Goal: Task Accomplishment & Management: Complete application form

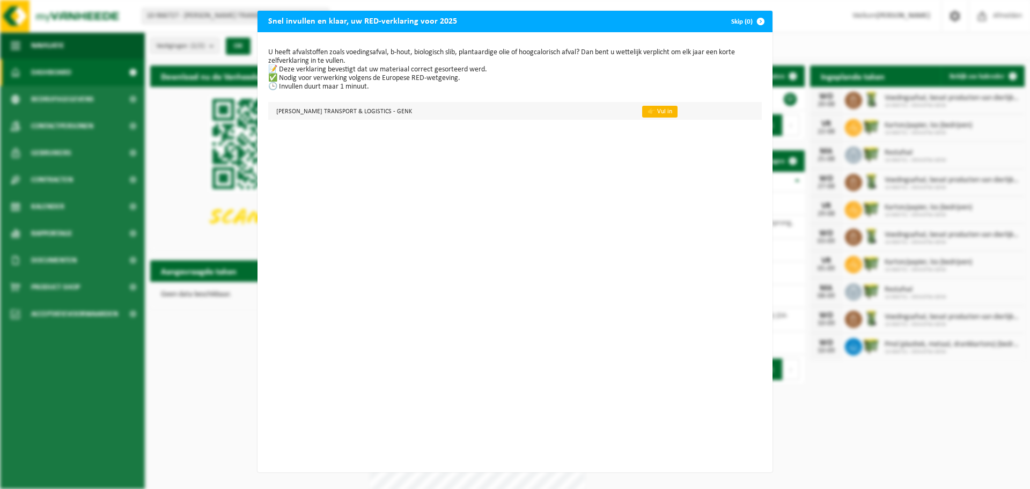
click at [642, 109] on link "👉 Vul in" at bounding box center [659, 112] width 35 height 12
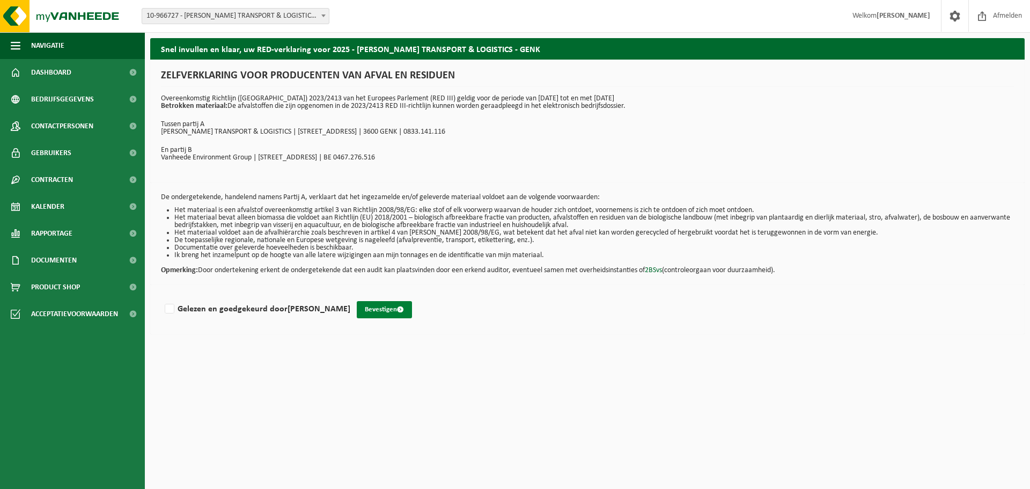
click at [370, 307] on button "Bevestigen" at bounding box center [384, 309] width 55 height 17
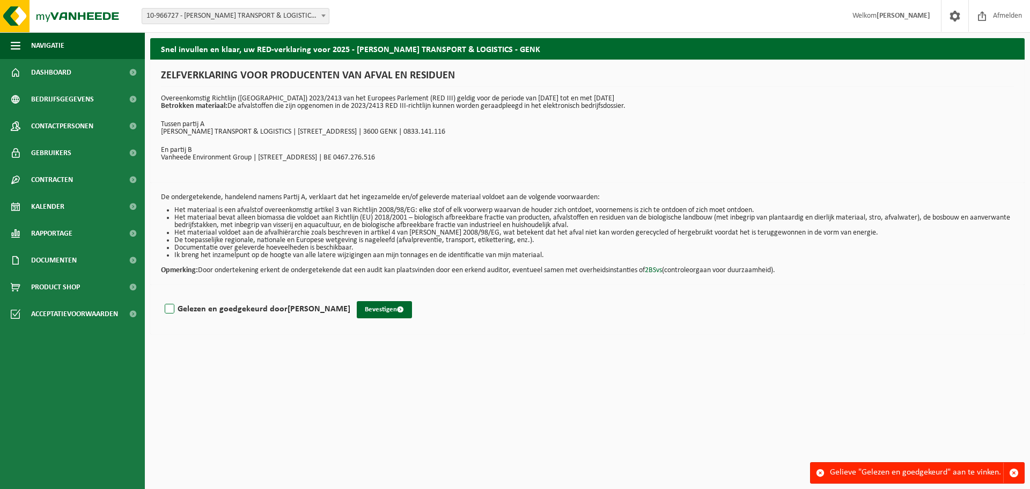
click at [273, 309] on label "Gelezen en goedgekeurd door JOEY SOULIER" at bounding box center [256, 309] width 188 height 16
click at [350, 295] on input "Gelezen en goedgekeurd door JOEY SOULIER" at bounding box center [350, 295] width 1 height 1
checkbox input "true"
click at [368, 311] on button "Bevestigen" at bounding box center [384, 309] width 55 height 17
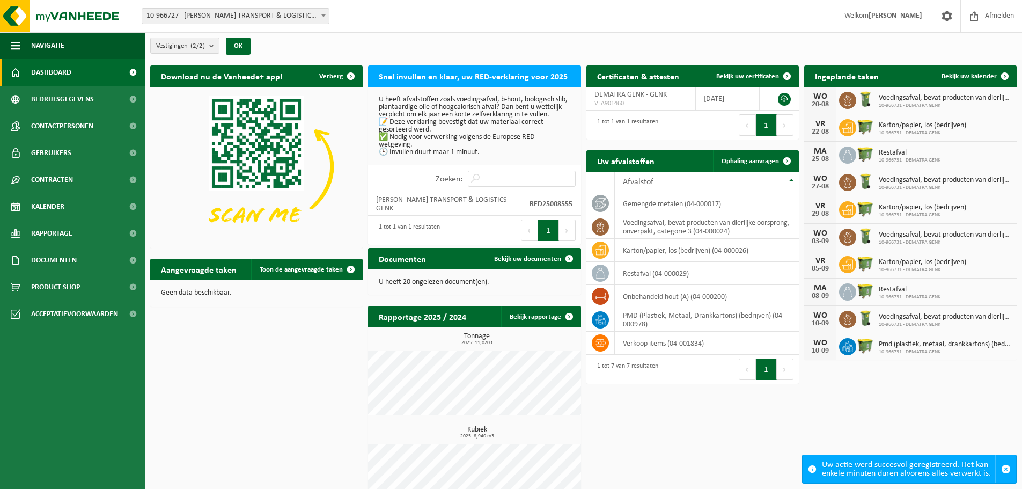
drag, startPoint x: 1003, startPoint y: 468, endPoint x: 966, endPoint y: 465, distance: 37.6
click at [1002, 468] on span "button" at bounding box center [1006, 469] width 10 height 10
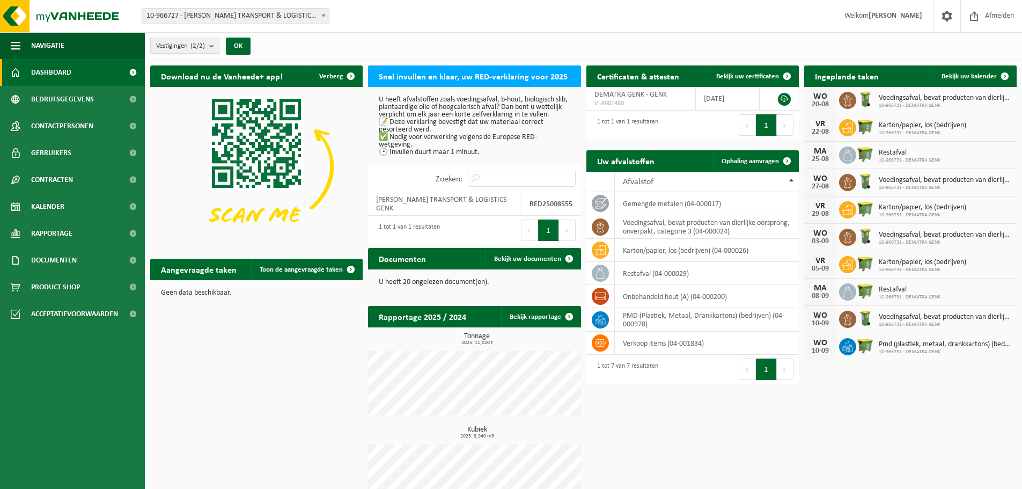
click at [219, 44] on b "submit" at bounding box center [214, 45] width 10 height 15
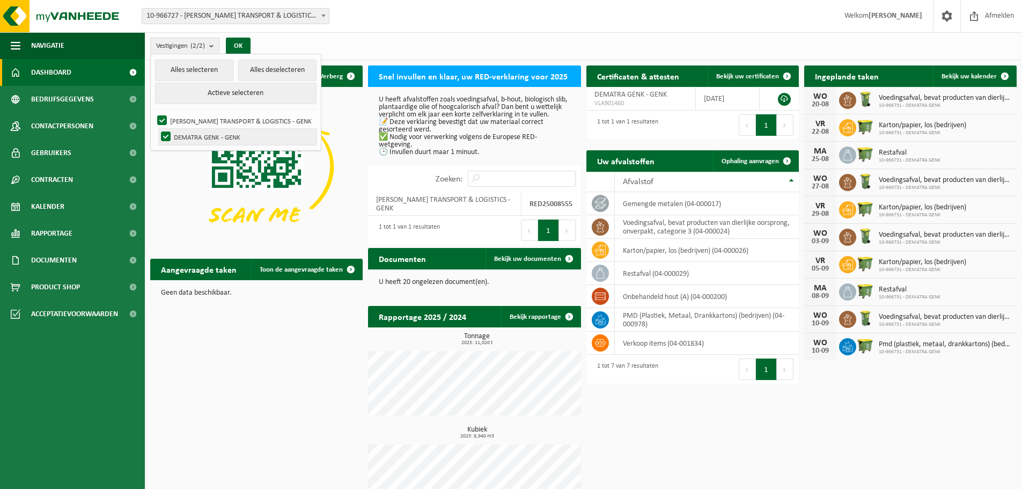
click at [239, 137] on label "DEMATRA GENK - GENK" at bounding box center [238, 137] width 158 height 16
click at [157, 129] on input "DEMATRA GENK - GENK" at bounding box center [157, 128] width 1 height 1
click at [239, 137] on label "DEMATRA GENK - GENK" at bounding box center [238, 137] width 158 height 16
click at [157, 129] on input "DEMATRA GENK - GENK" at bounding box center [157, 128] width 1 height 1
checkbox input "true"
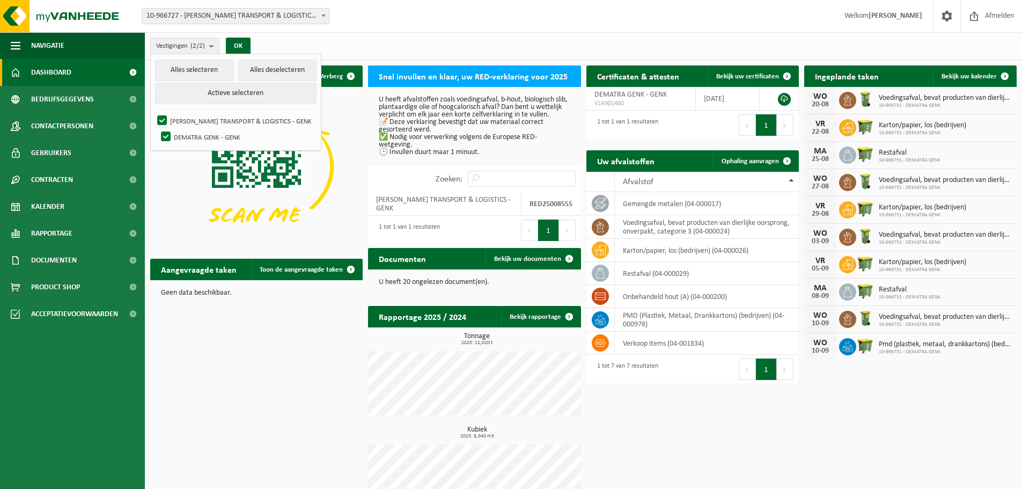
click at [357, 47] on div "Vestigingen (2/2) Alles selecteren Alles deselecteren Actieve selecteren [PERSO…" at bounding box center [583, 46] width 877 height 28
